Goal: Task Accomplishment & Management: Manage account settings

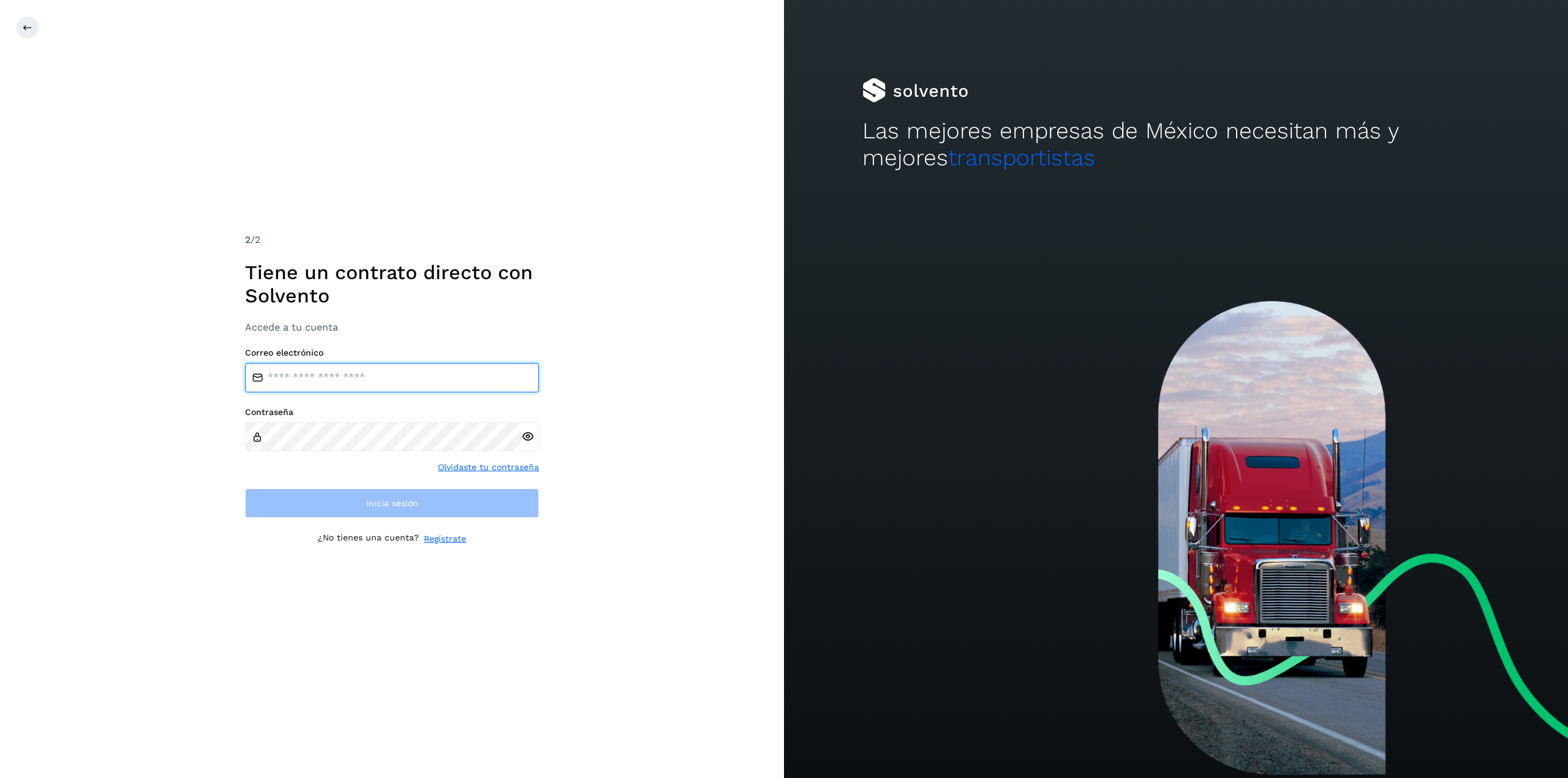
click at [470, 370] on input "email" at bounding box center [392, 378] width 294 height 29
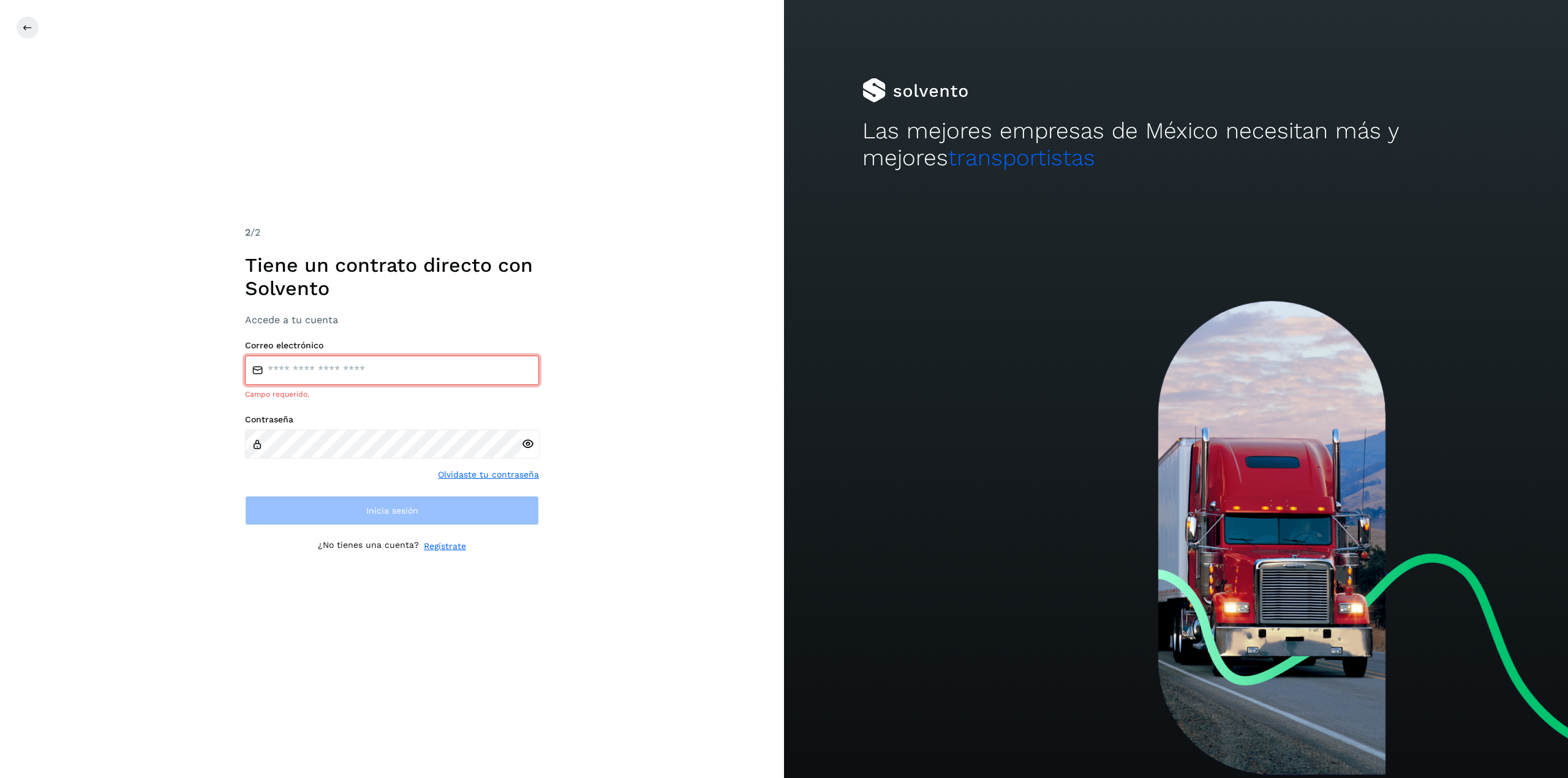
type input "**********"
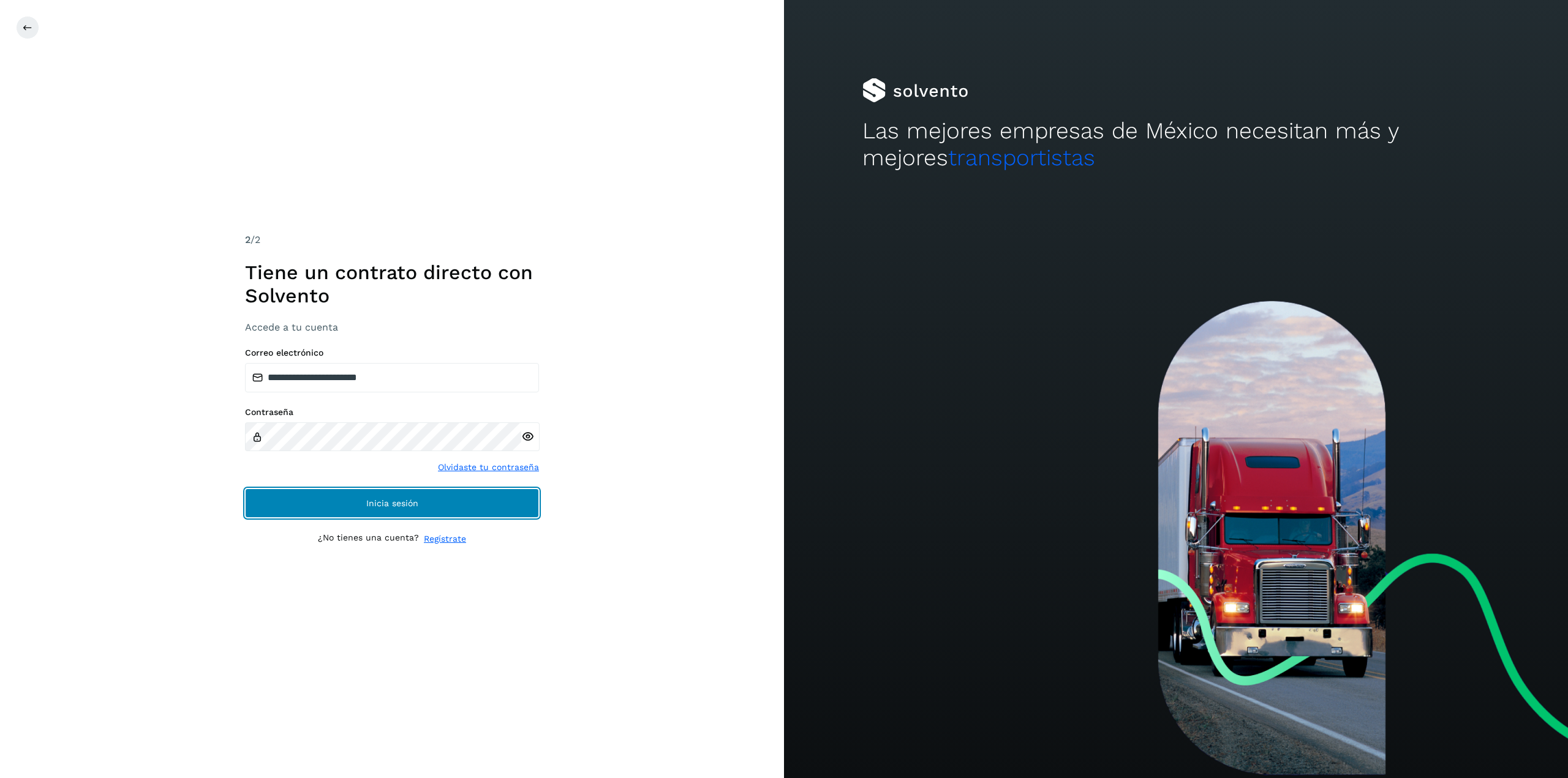
click at [396, 509] on button "Inicia sesión" at bounding box center [392, 503] width 294 height 29
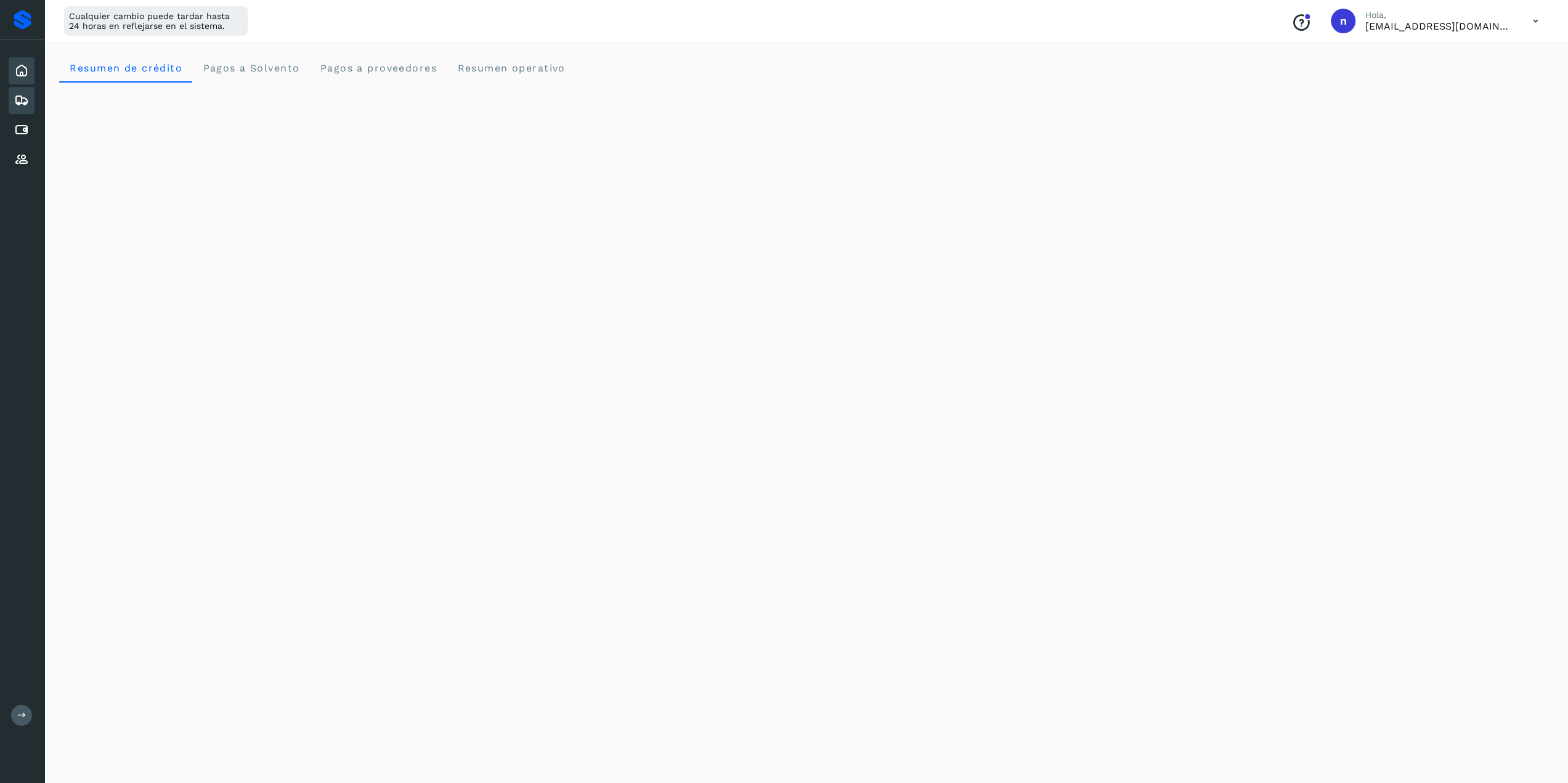
click at [30, 112] on div "Embarques" at bounding box center [21, 100] width 26 height 28
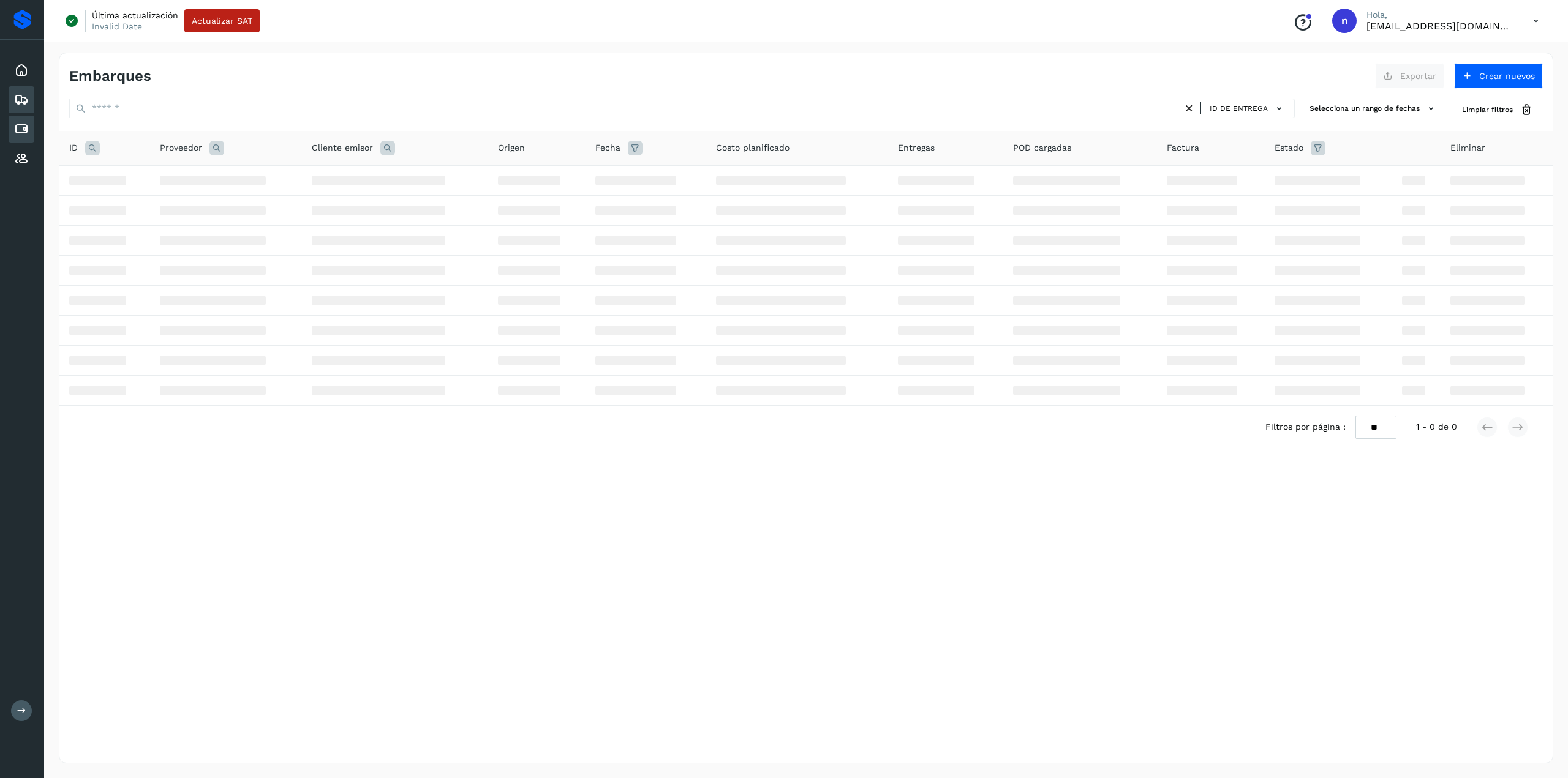
click at [21, 130] on icon at bounding box center [21, 129] width 15 height 15
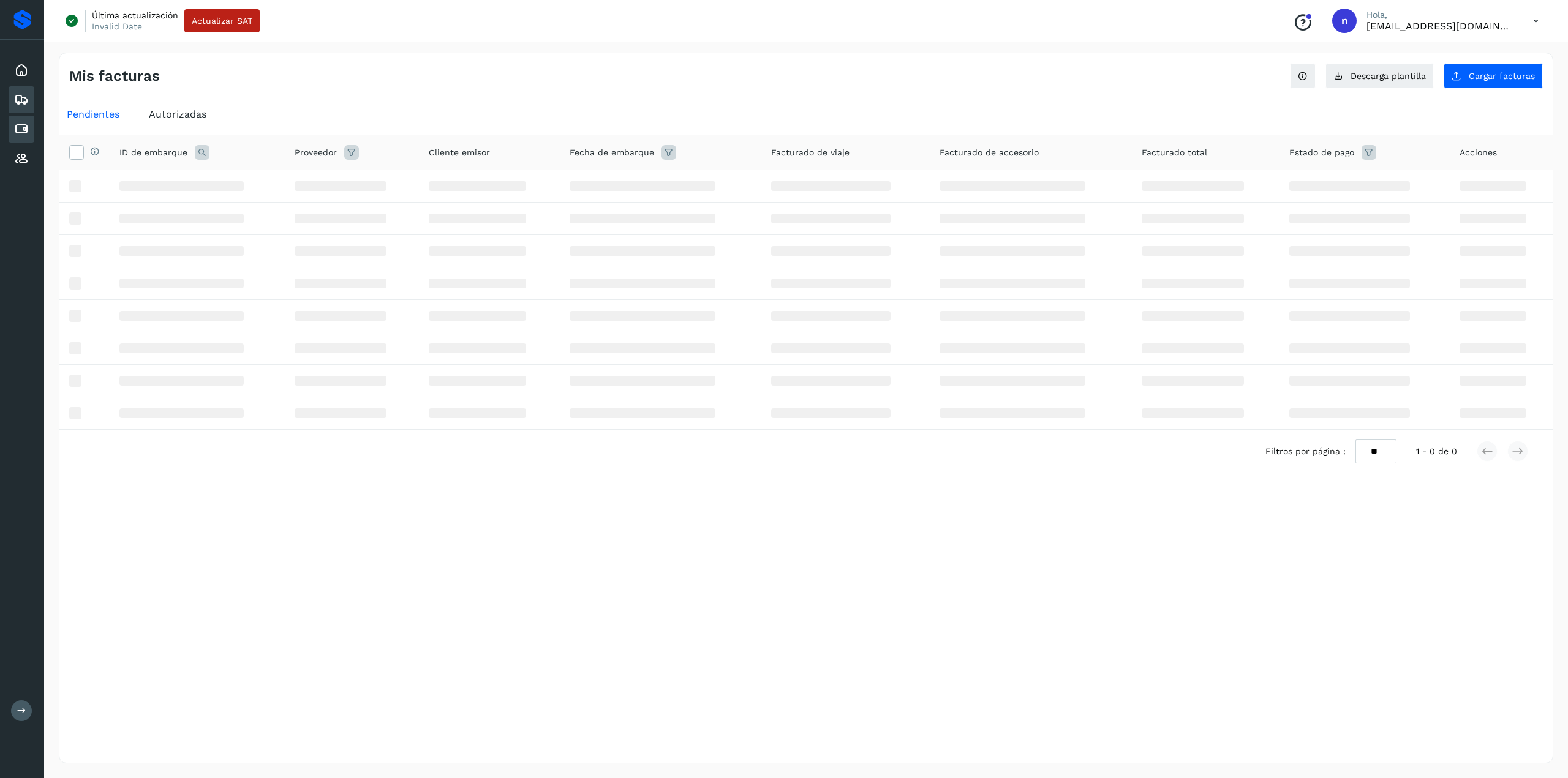
click at [24, 100] on icon at bounding box center [21, 100] width 15 height 15
